Goal: Book appointment/travel/reservation

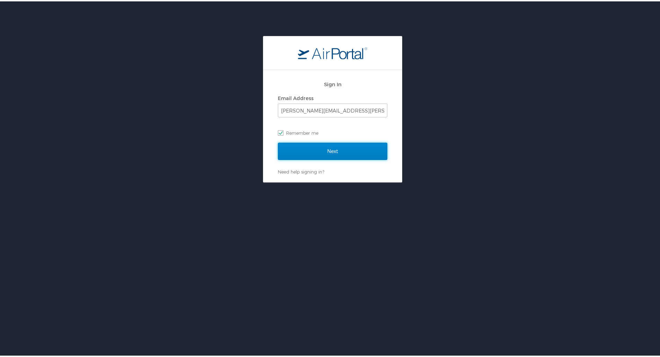
click at [338, 147] on input "Next" at bounding box center [332, 149] width 109 height 17
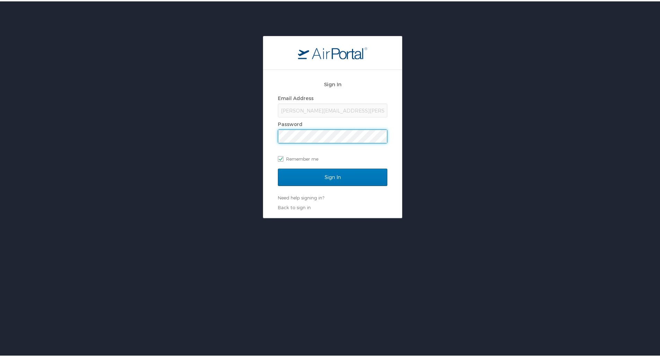
click at [278, 167] on input "Sign In" at bounding box center [332, 175] width 109 height 17
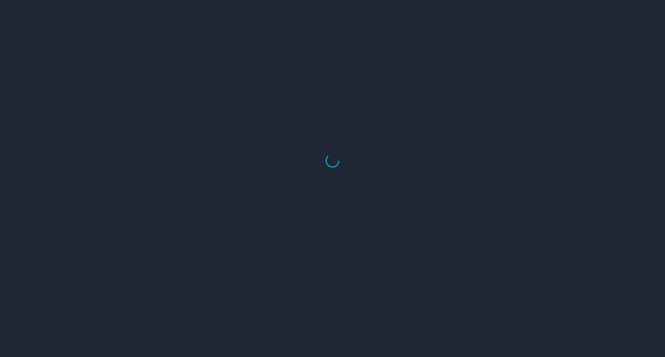
select select "US"
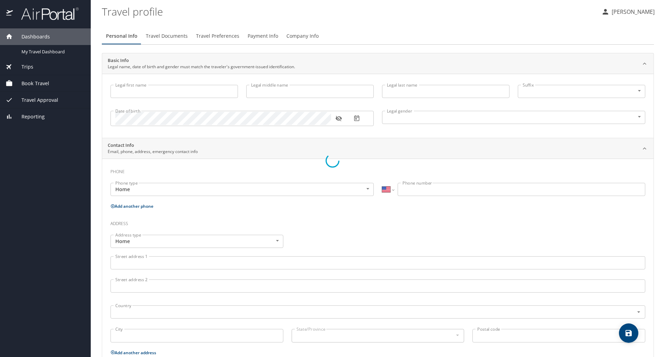
select select "US"
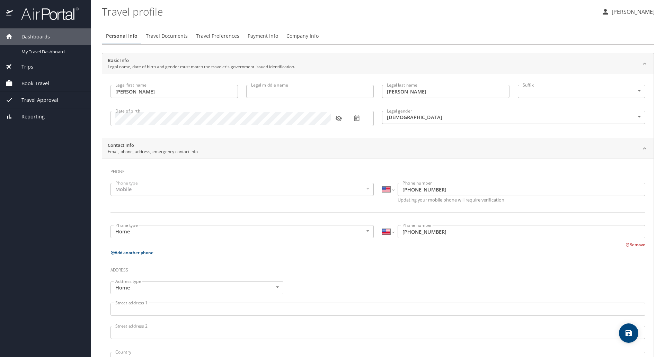
type input "Joel"
type input "Cox"
type input "Male"
click at [35, 83] on span "Book Travel" at bounding box center [31, 84] width 36 height 8
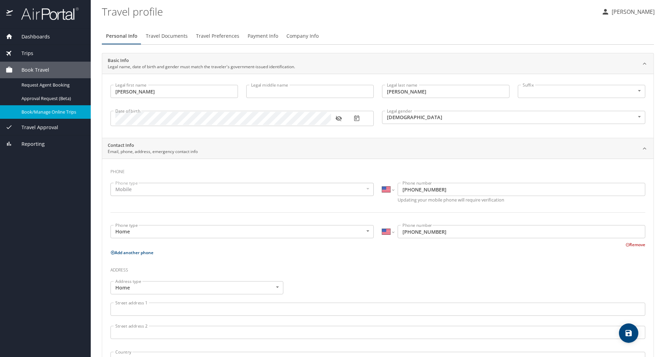
click at [30, 115] on span "Book/Manage Online Trips" at bounding box center [51, 112] width 61 height 7
